Goal: Task Accomplishment & Management: Complete application form

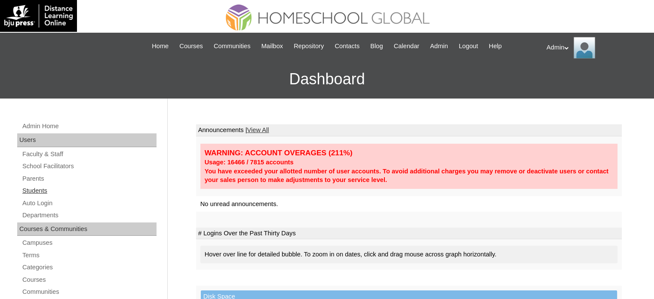
click at [36, 193] on link "Students" at bounding box center [89, 190] width 135 height 11
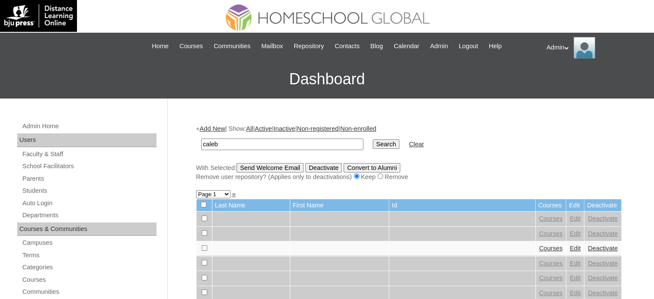
type input "[PERSON_NAME] [PERSON_NAME]"
click at [373, 147] on input "Search" at bounding box center [386, 143] width 27 height 9
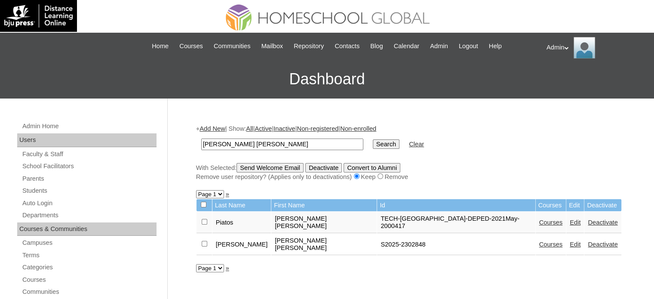
click at [539, 241] on link "Courses" at bounding box center [551, 244] width 24 height 7
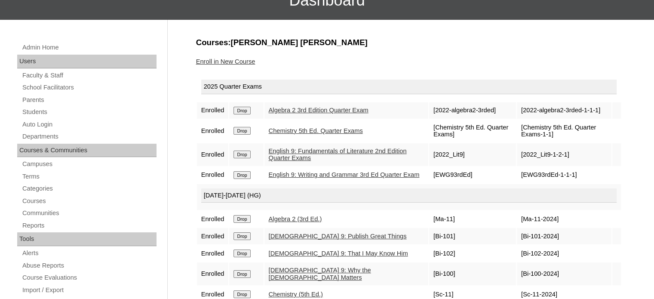
scroll to position [65, 0]
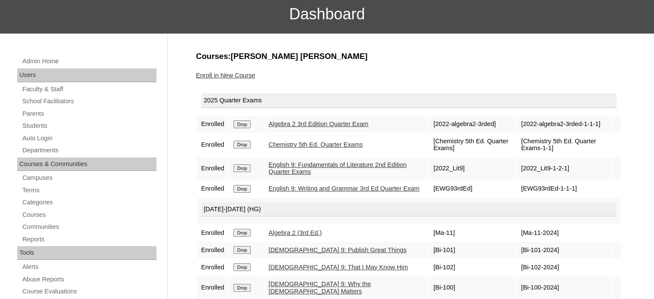
click at [231, 74] on link "Enroll in New Course" at bounding box center [225, 75] width 59 height 7
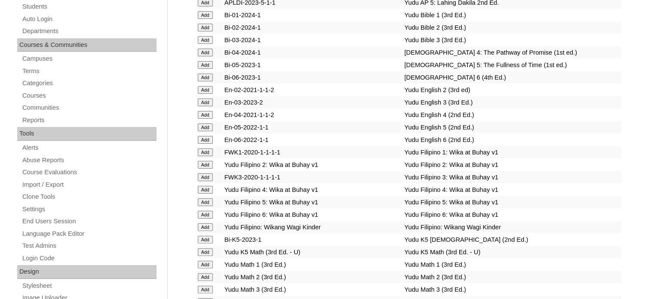
scroll to position [1142, 0]
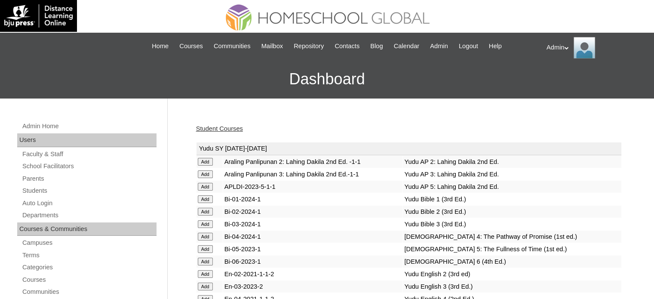
click at [221, 130] on link "Student Courses" at bounding box center [219, 128] width 47 height 7
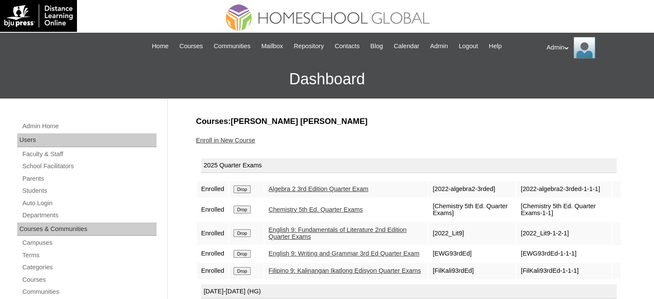
click at [241, 137] on link "Enroll in New Course" at bounding box center [225, 140] width 59 height 7
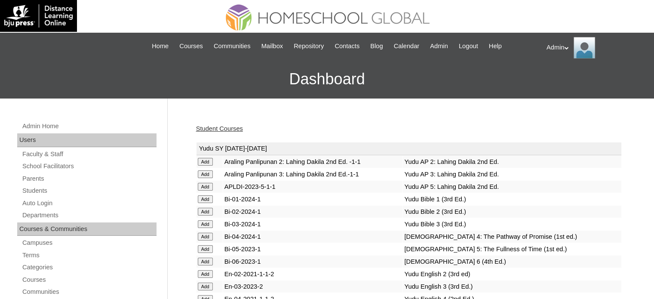
scroll to position [749, 0]
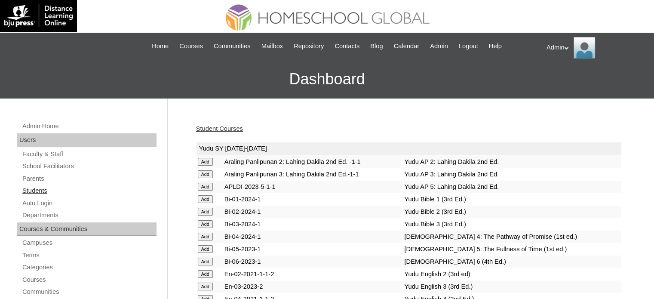
click at [37, 193] on link "Students" at bounding box center [89, 190] width 135 height 11
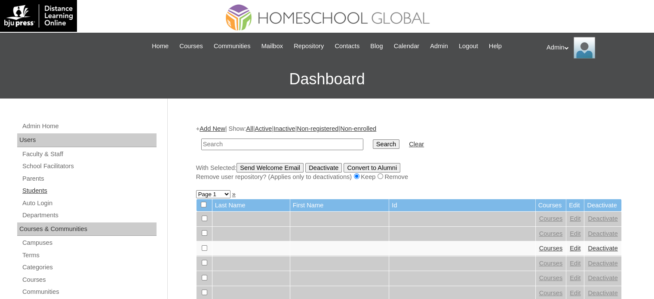
click at [34, 190] on link "Students" at bounding box center [89, 190] width 135 height 11
type input "[PERSON_NAME]"
click at [373, 140] on input "Search" at bounding box center [386, 143] width 27 height 9
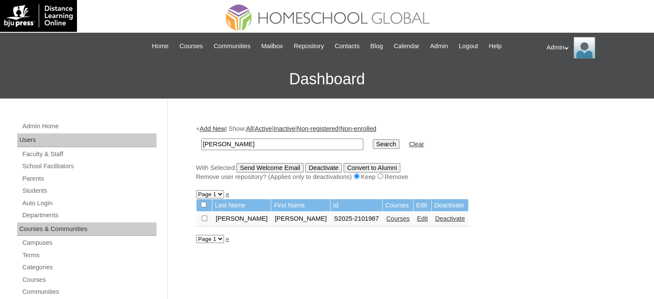
click at [386, 218] on link "Courses" at bounding box center [398, 218] width 24 height 7
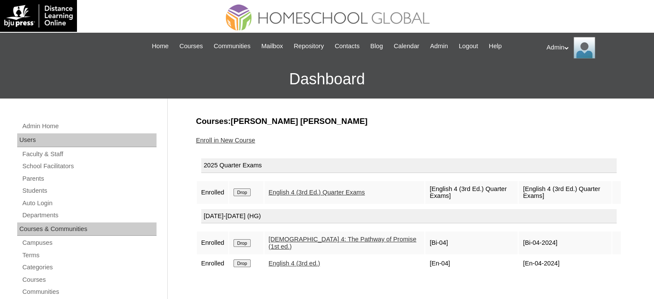
scroll to position [37, 0]
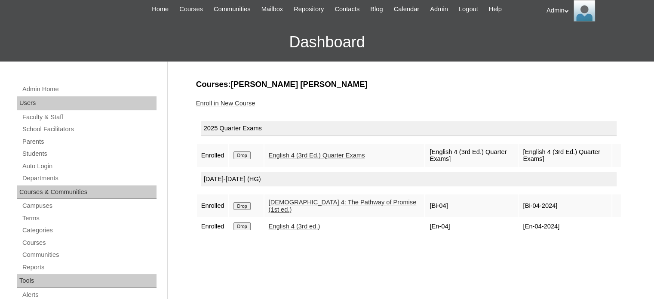
click at [241, 99] on div "Enroll in New Course" at bounding box center [409, 103] width 426 height 9
click at [241, 101] on link "Enroll in New Course" at bounding box center [225, 103] width 59 height 7
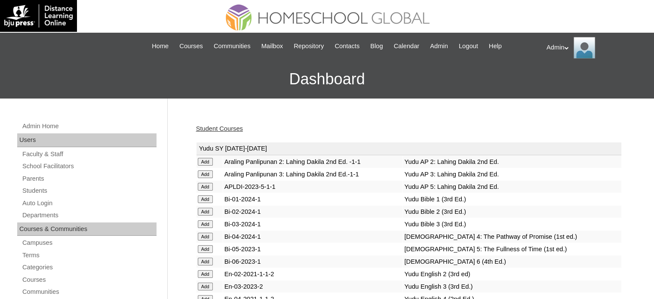
scroll to position [1660, 0]
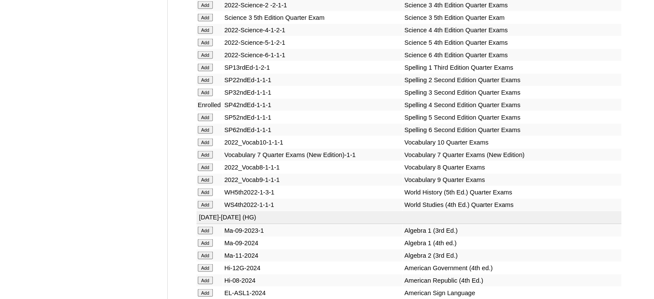
scroll to position [3519, 0]
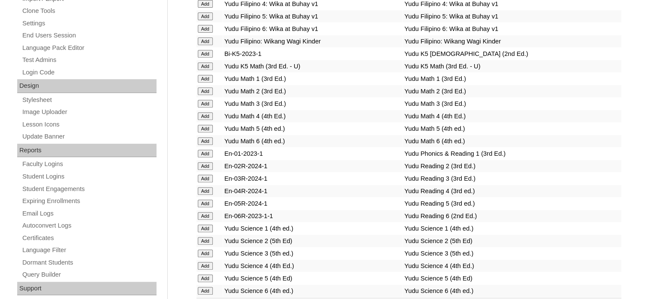
scroll to position [3320, 0]
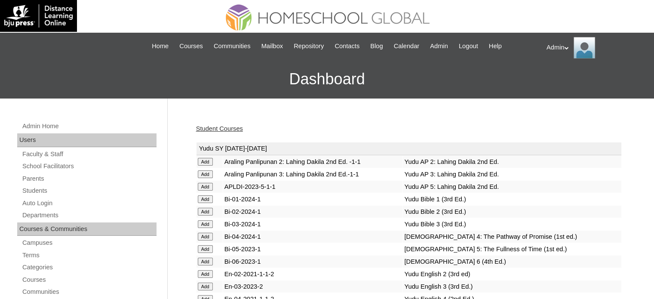
click at [320, 218] on td "Bi-03-2024-1" at bounding box center [313, 224] width 180 height 12
click at [359, 249] on td "Bi-05-2023-1" at bounding box center [313, 249] width 180 height 12
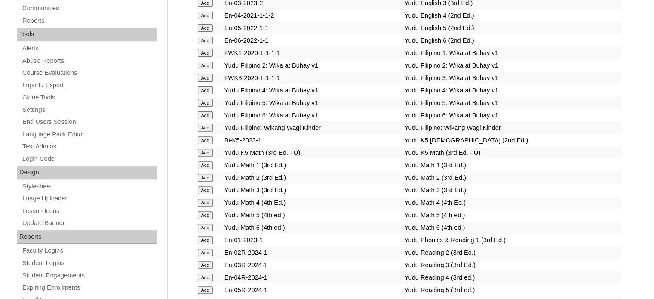
scroll to position [1353, 0]
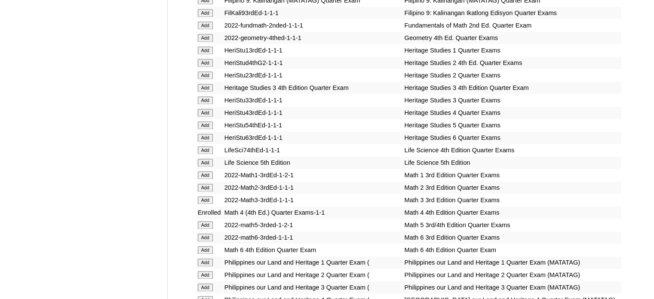
scroll to position [1623, 0]
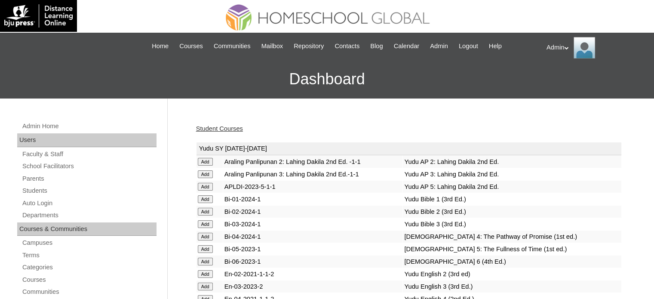
scroll to position [1192, 0]
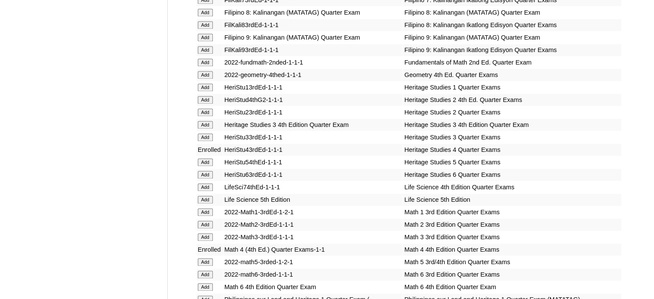
scroll to position [2912, 0]
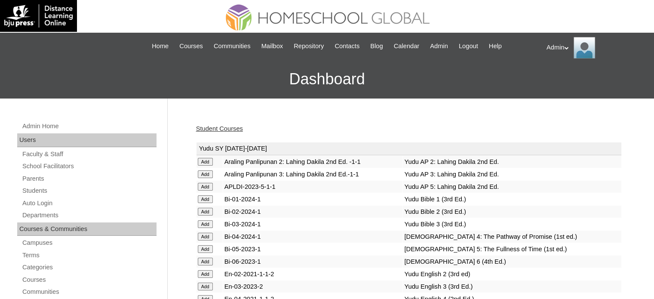
click at [234, 126] on link "Student Courses" at bounding box center [219, 128] width 47 height 7
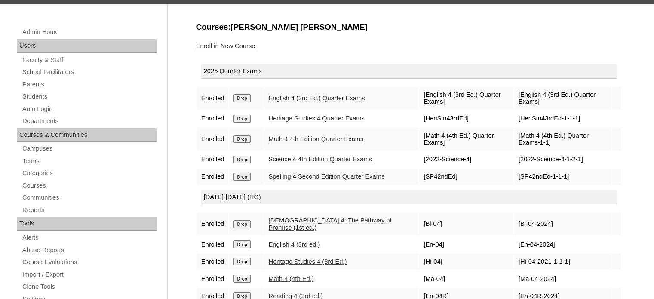
scroll to position [105, 0]
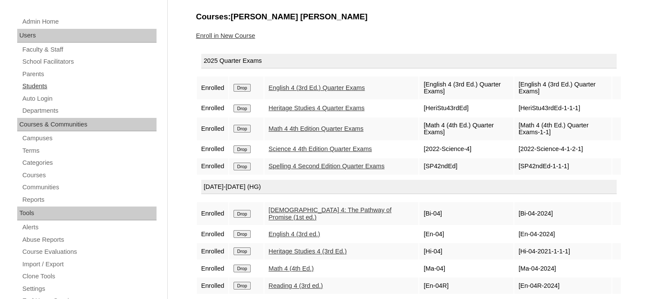
click at [28, 83] on link "Students" at bounding box center [89, 86] width 135 height 11
